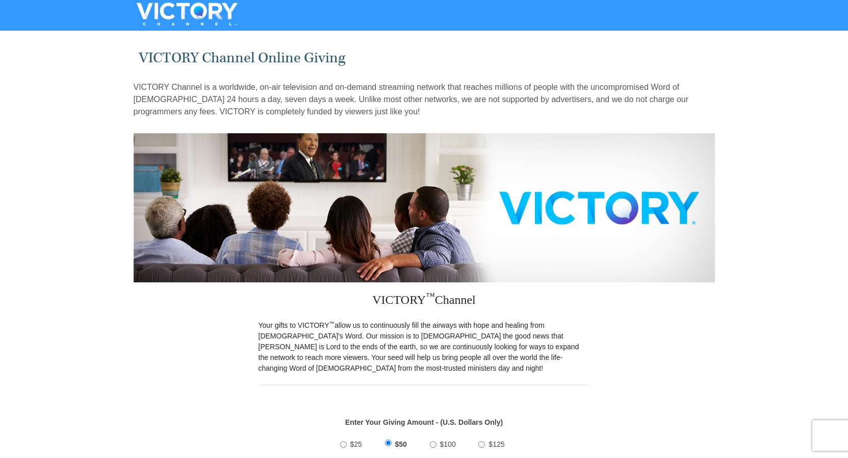
scroll to position [104, 0]
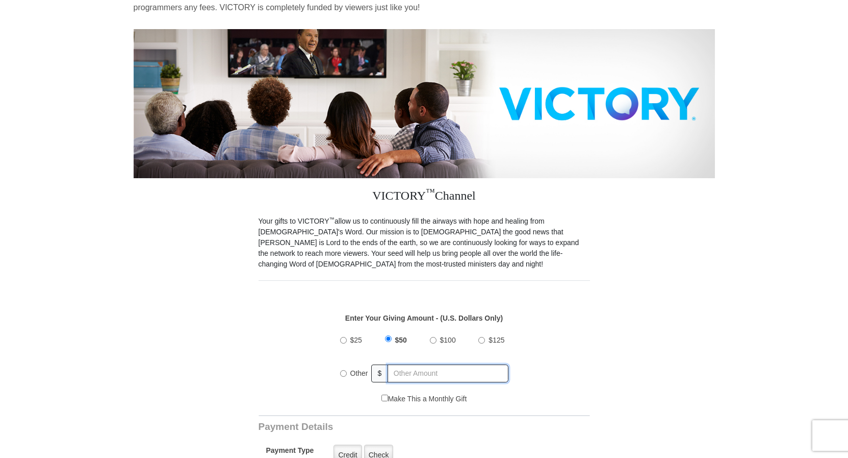
radio input "true"
click at [421, 367] on input "text" at bounding box center [448, 373] width 119 height 18
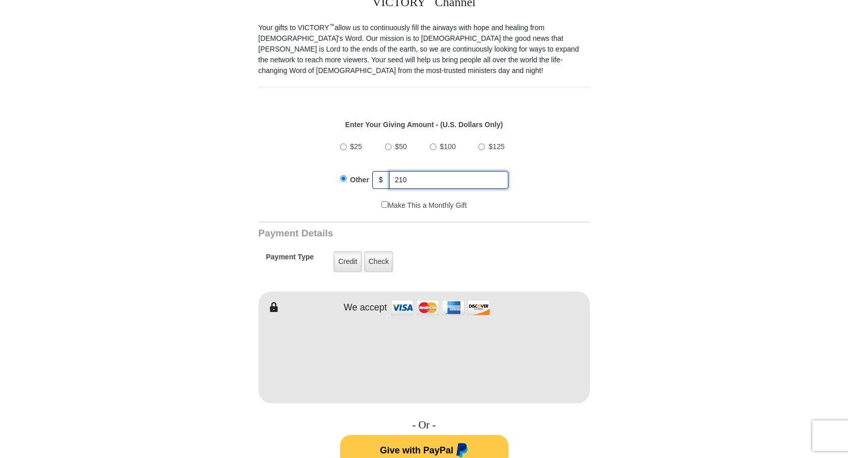
scroll to position [312, 0]
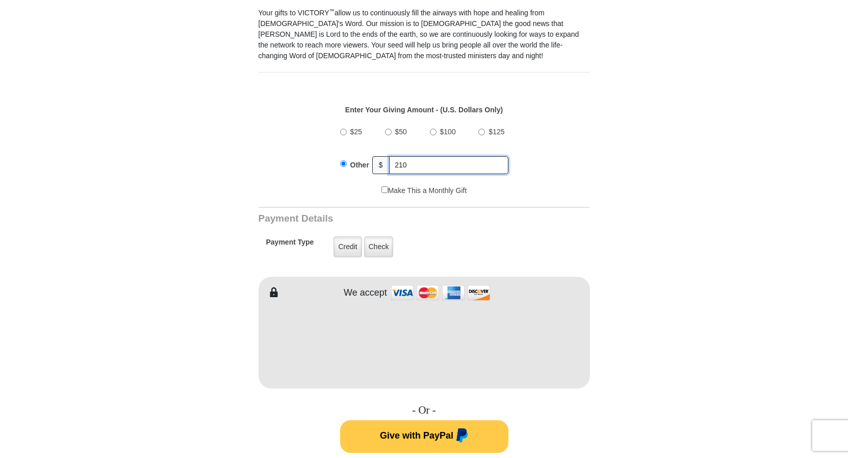
type input "210"
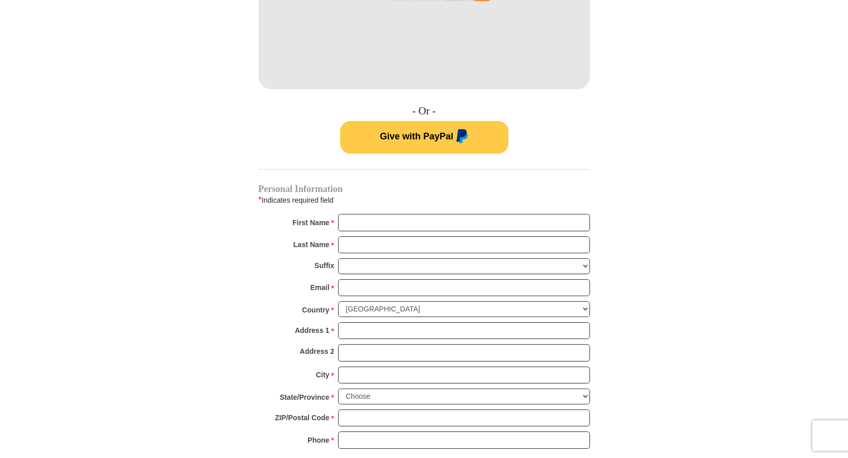
scroll to position [624, 0]
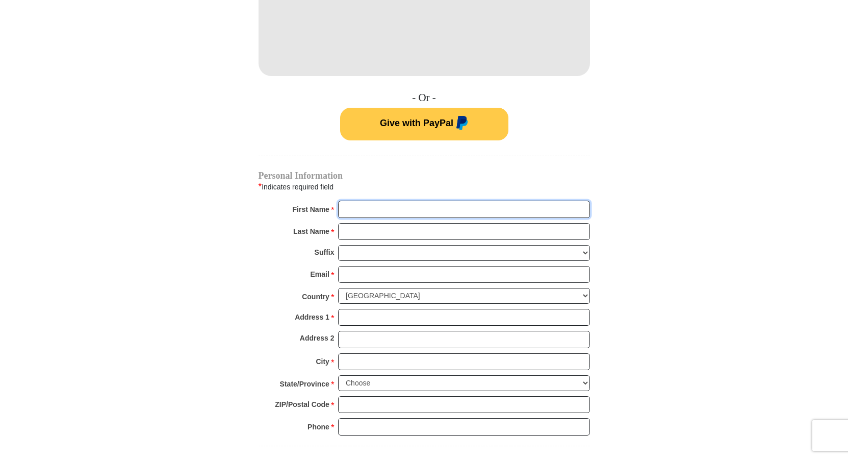
click at [390, 204] on input "First Name *" at bounding box center [464, 208] width 252 height 17
type input "Ken"
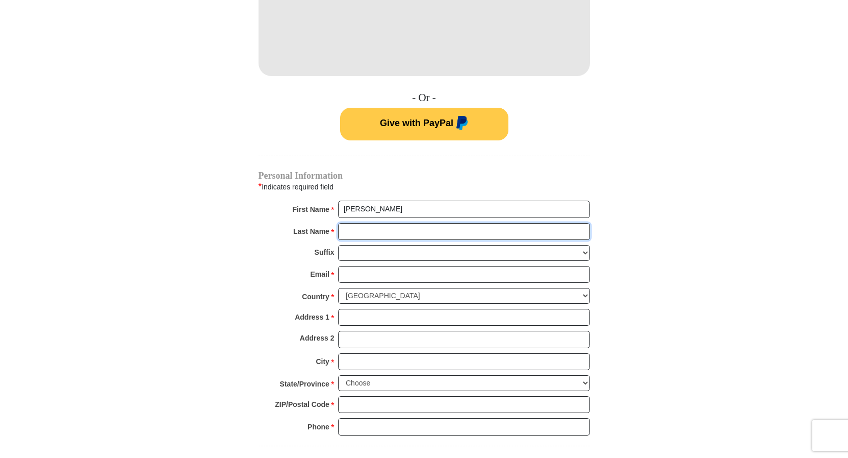
type input "Garey"
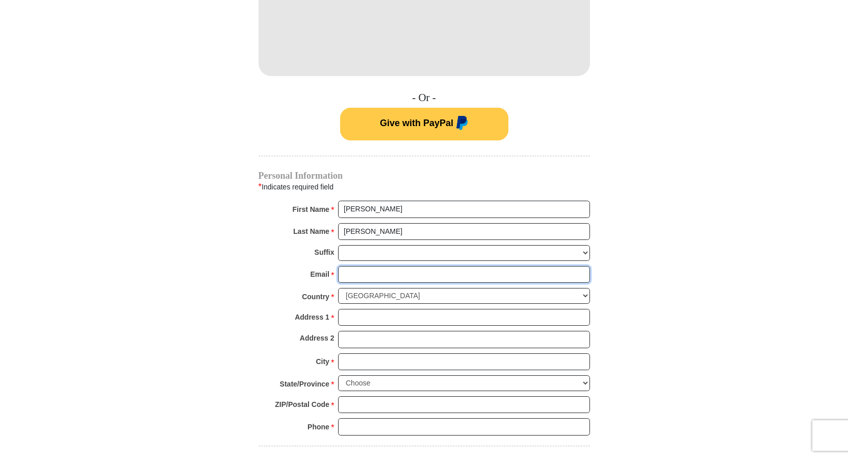
type input "finishlineconst@hotmail.com"
type input "213 suburban Dr"
type input "Billings"
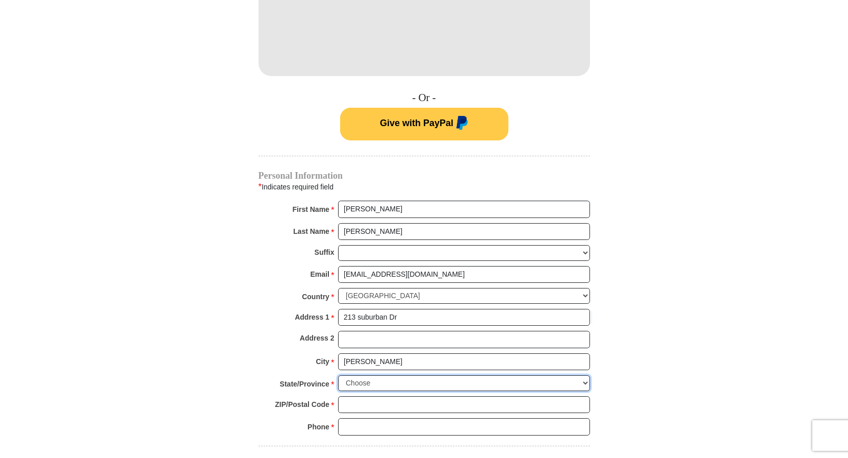
select select "MT"
type input "59101"
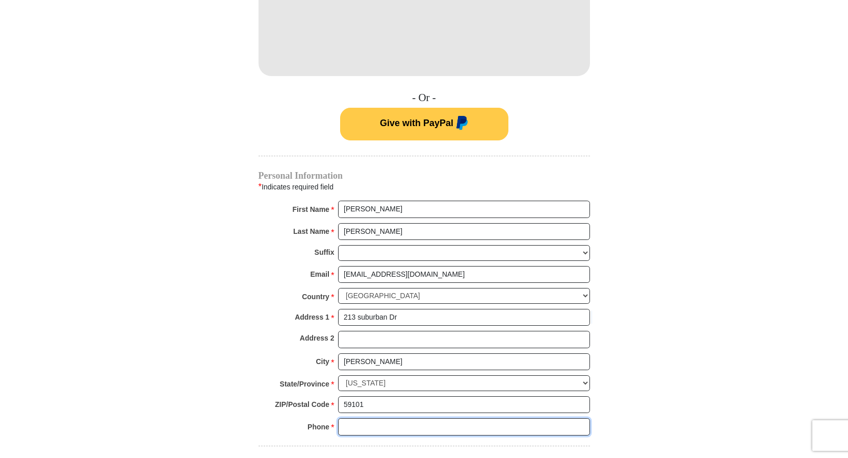
type input "4062810636"
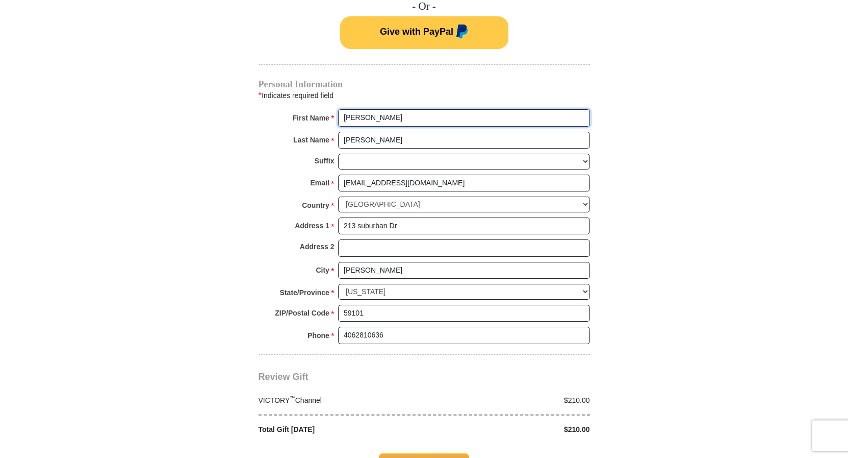
scroll to position [780, 0]
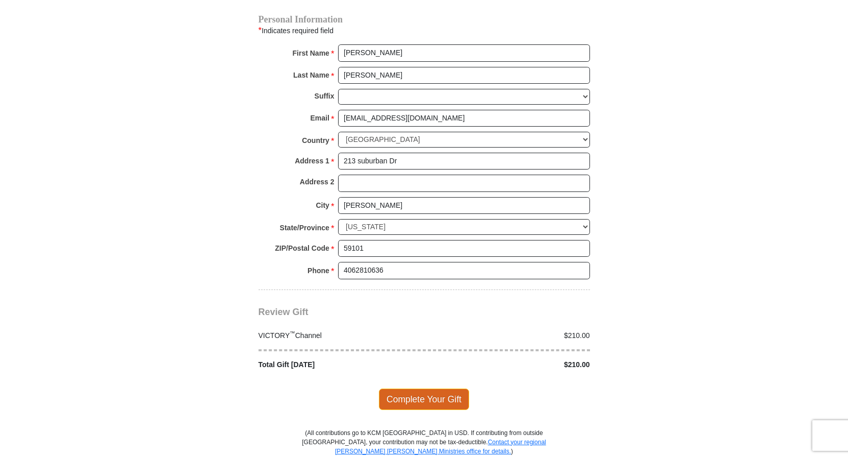
click at [419, 389] on span "Complete Your Gift" at bounding box center [424, 398] width 90 height 21
